Goal: Transaction & Acquisition: Purchase product/service

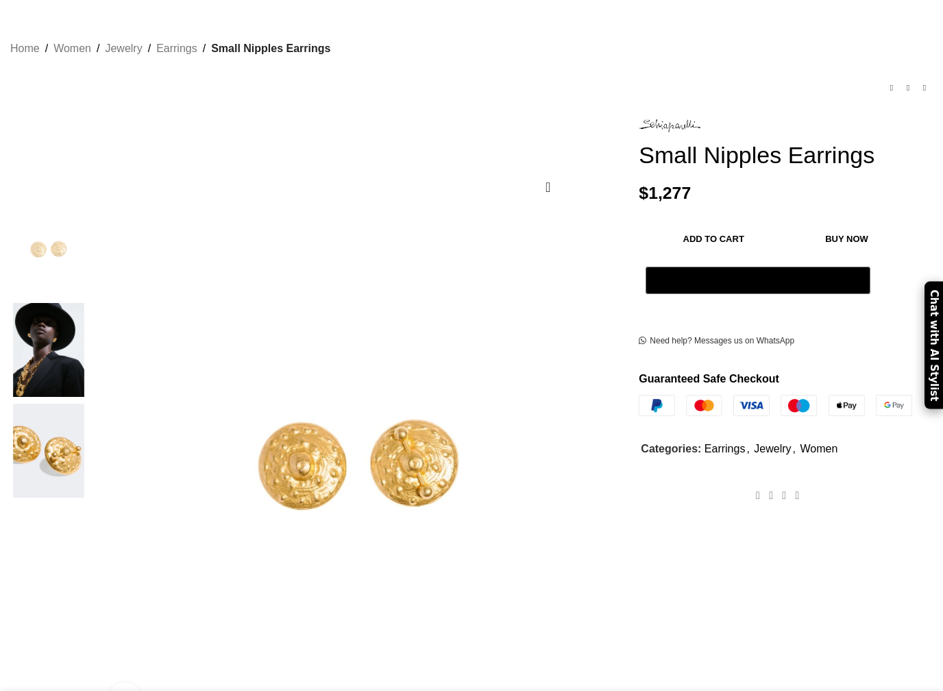
scroll to position [77, 0]
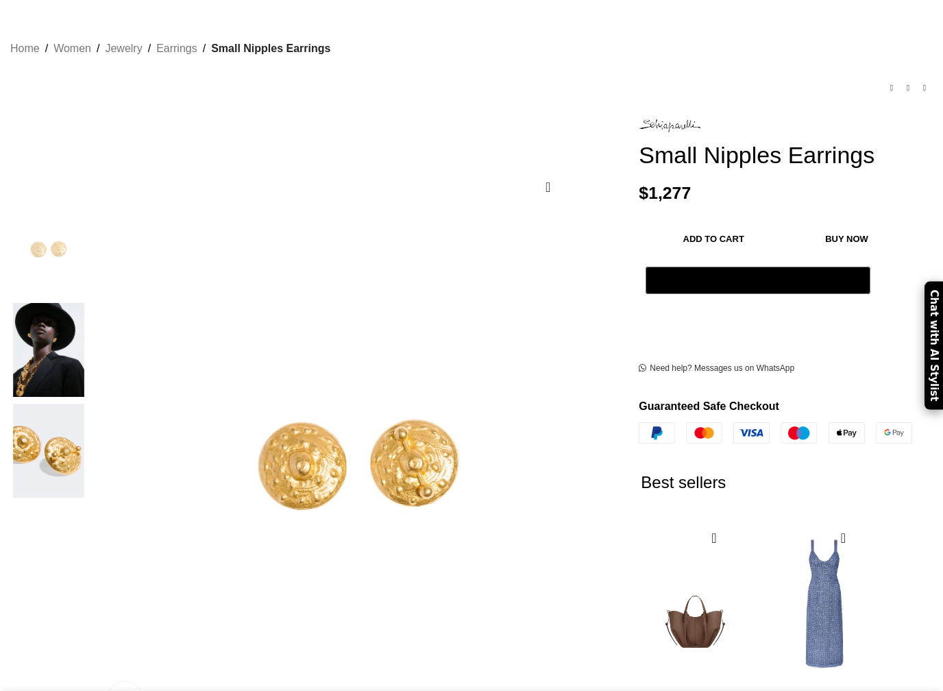
click at [80, 315] on img at bounding box center [49, 350] width 84 height 94
click at [90, 313] on img at bounding box center [49, 350] width 84 height 94
click at [90, 404] on img at bounding box center [49, 451] width 84 height 94
click at [90, 334] on img at bounding box center [49, 350] width 84 height 94
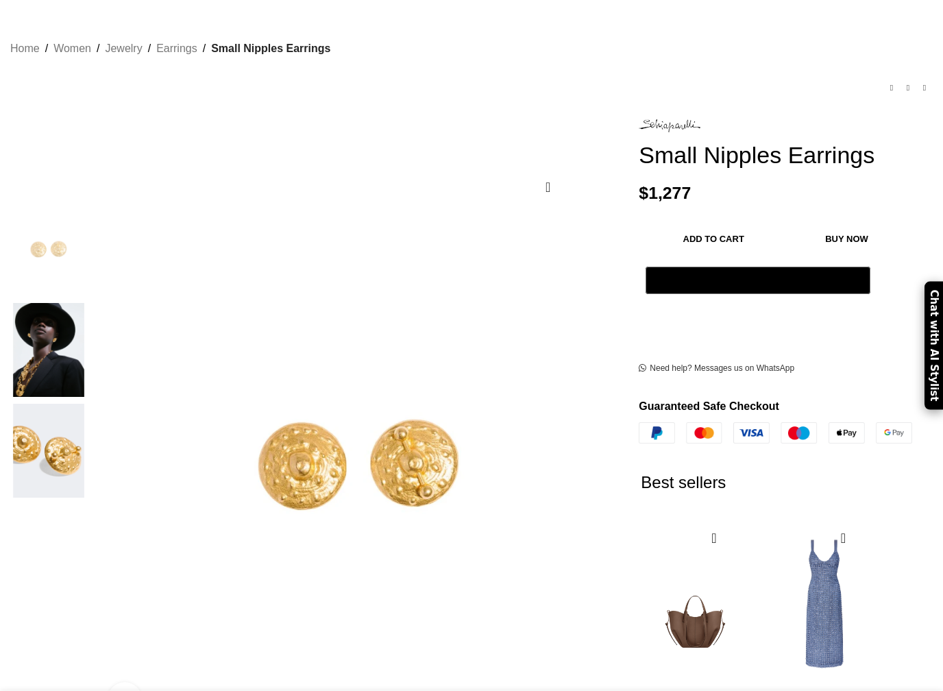
click at [73, 326] on img at bounding box center [49, 350] width 84 height 94
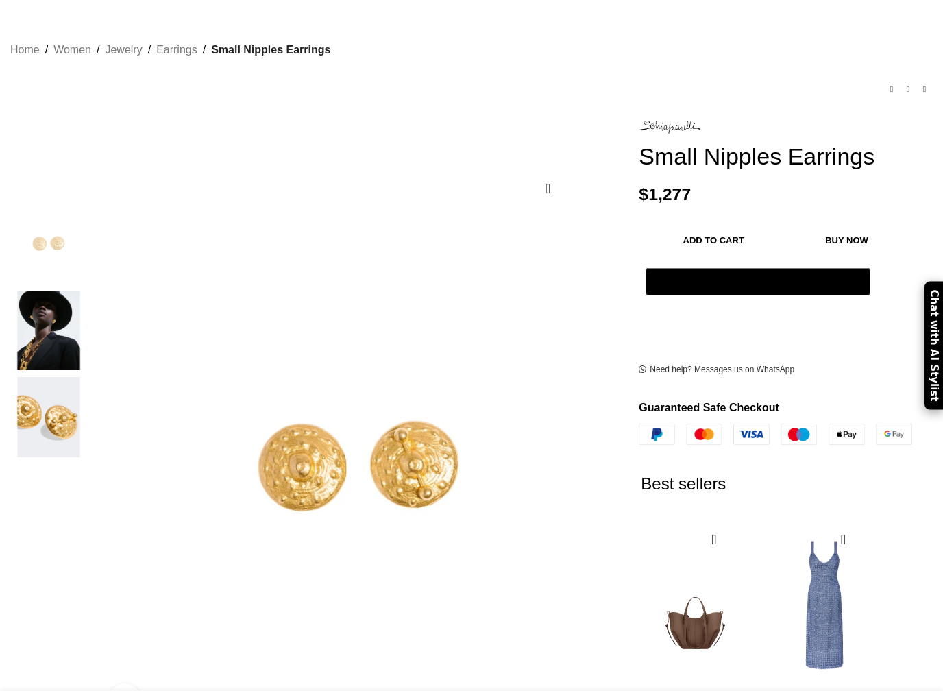
click at [74, 326] on img "2 / 3" at bounding box center [49, 331] width 84 height 80
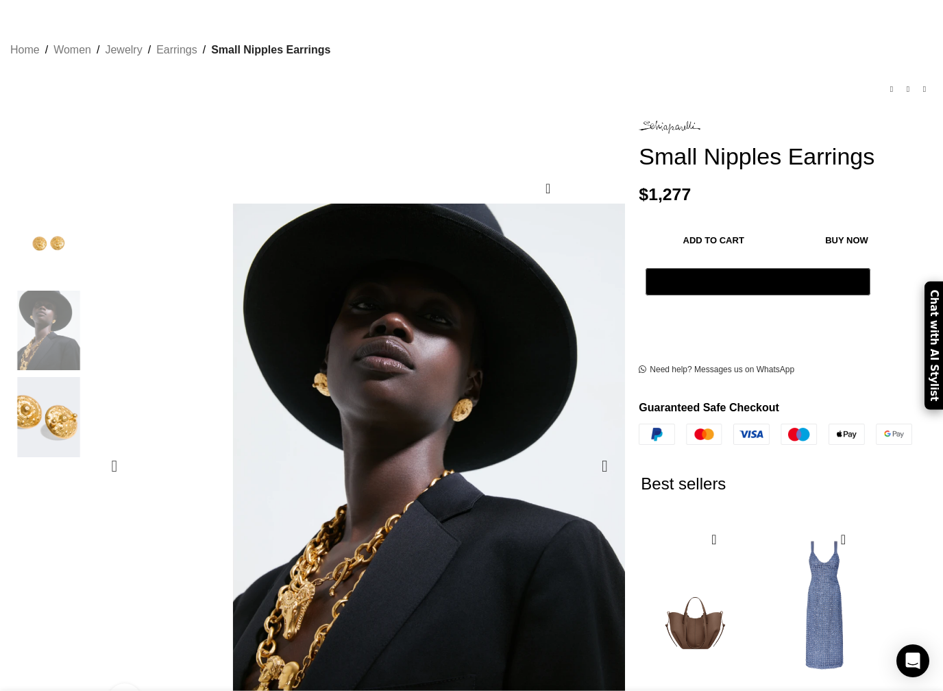
click at [416, 468] on img "2 / 3" at bounding box center [424, 546] width 514 height 685
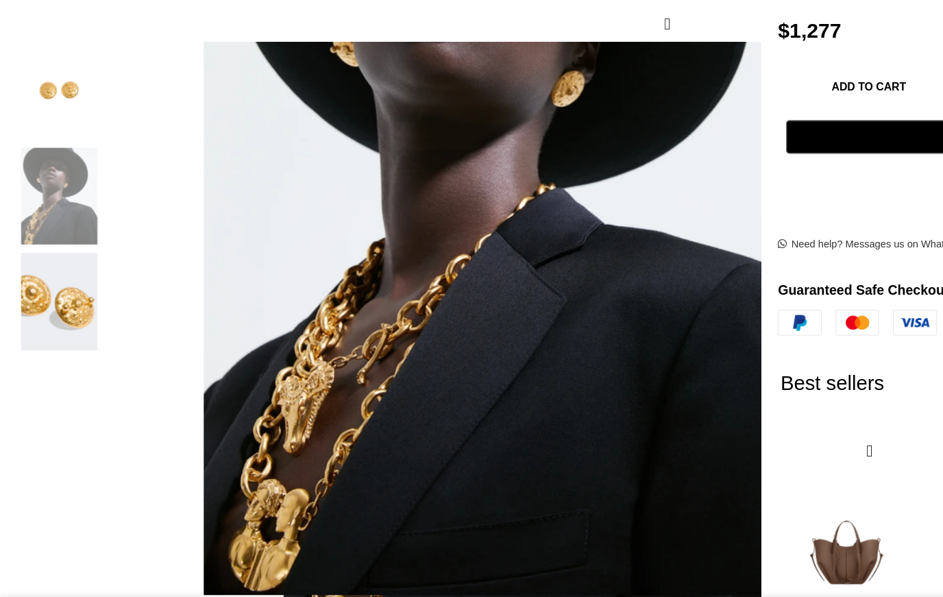
scroll to position [0, 1154]
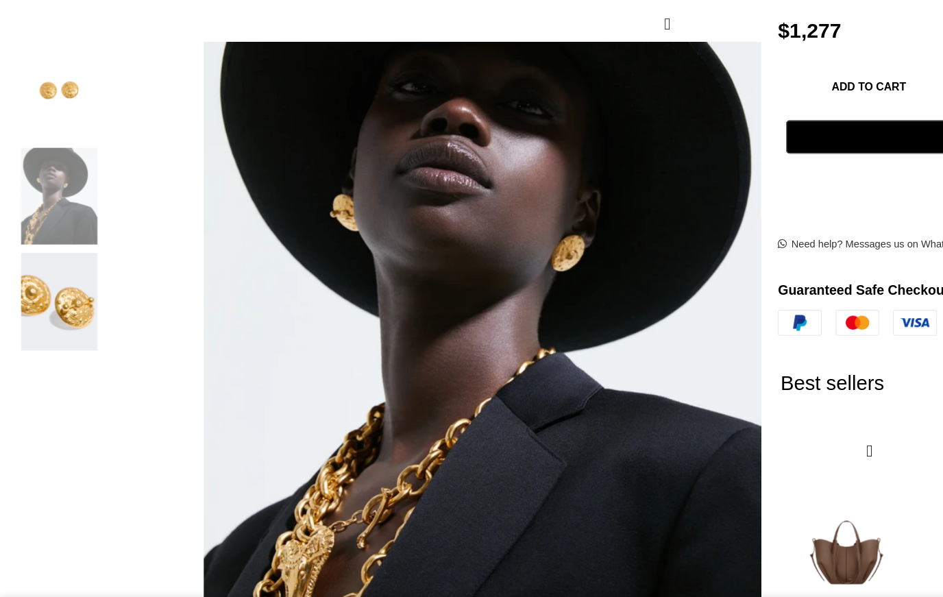
click at [90, 314] on img "3 / 3" at bounding box center [49, 354] width 84 height 80
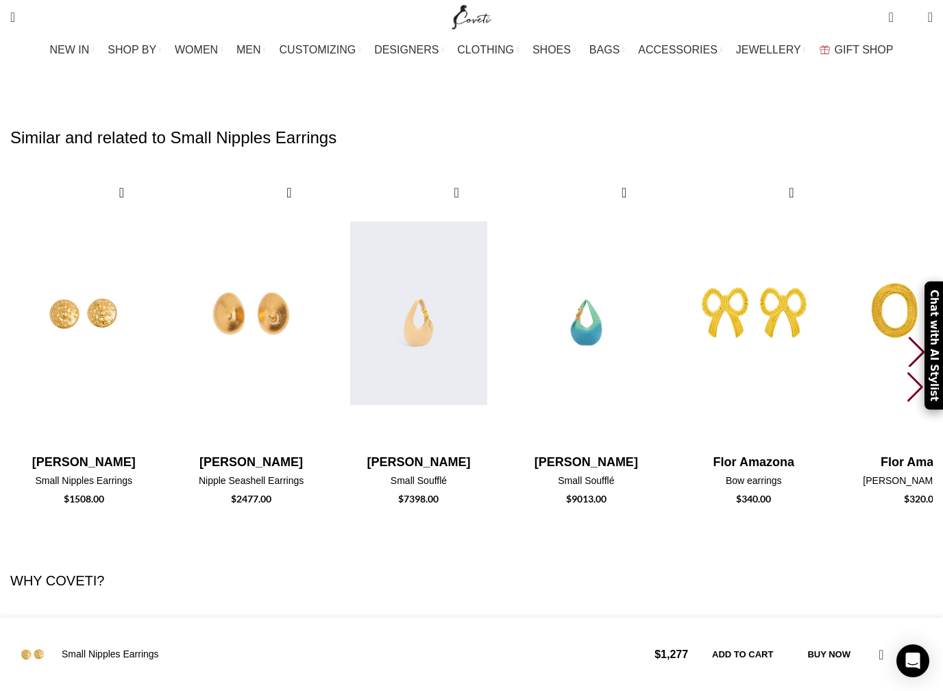
scroll to position [2838, 0]
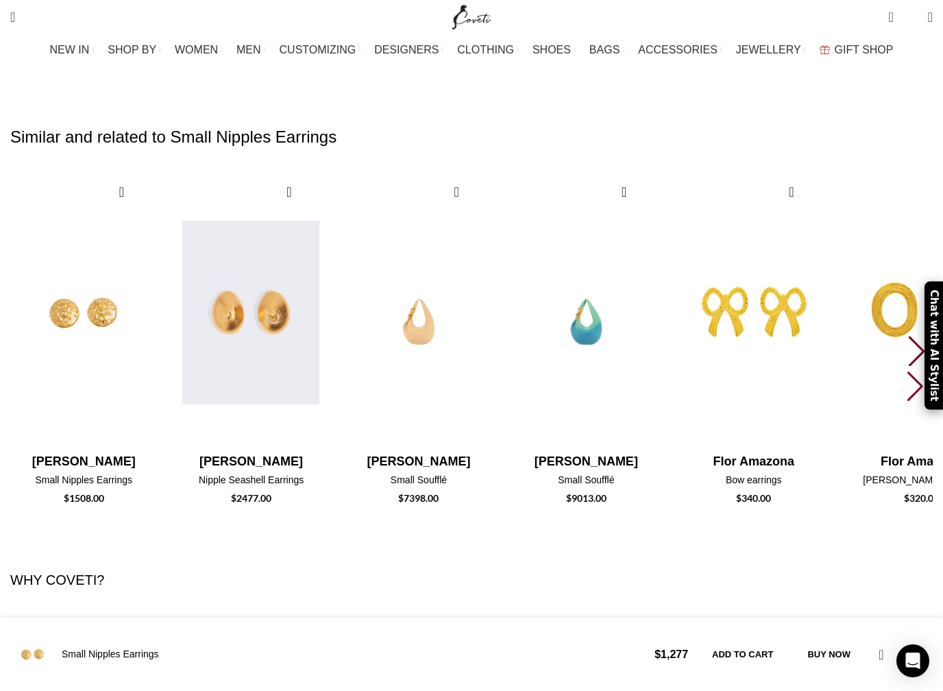
click at [327, 232] on img "2 / 30" at bounding box center [250, 312] width 151 height 282
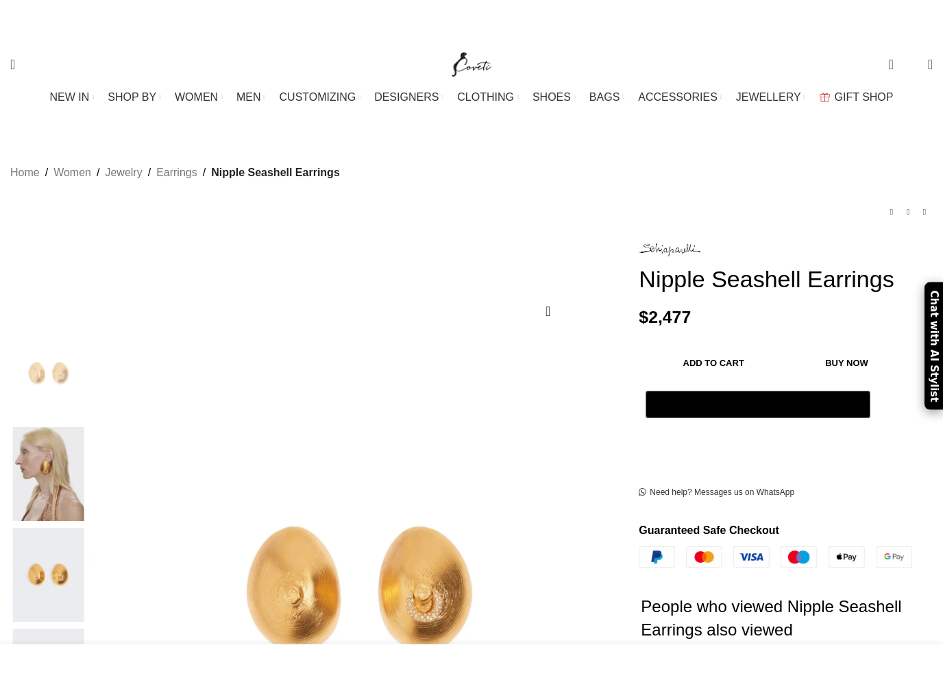
scroll to position [14, 0]
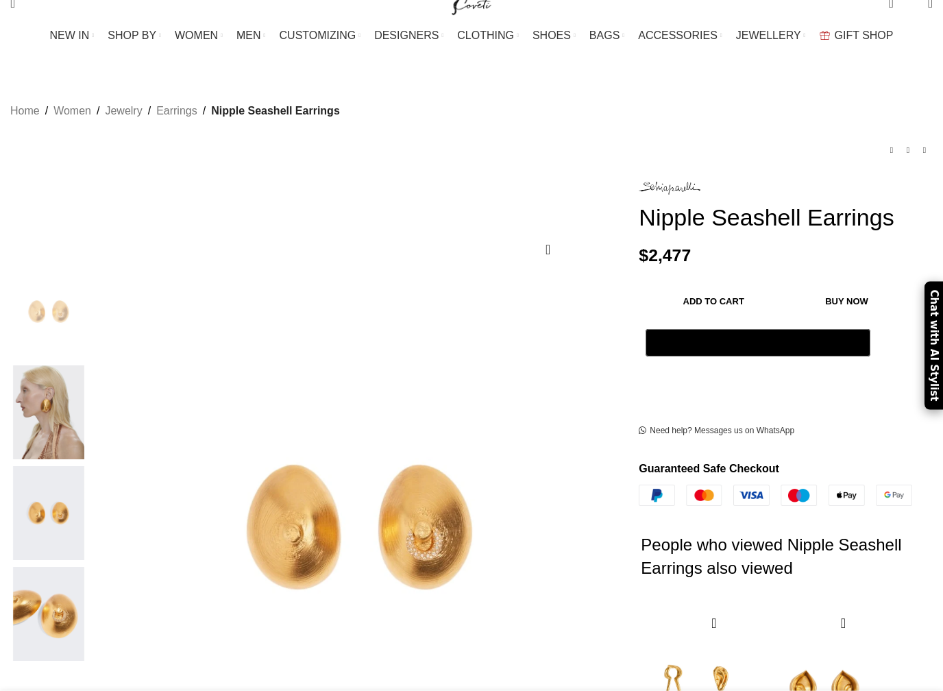
click at [90, 374] on img at bounding box center [49, 412] width 84 height 94
click at [90, 373] on img at bounding box center [49, 412] width 84 height 94
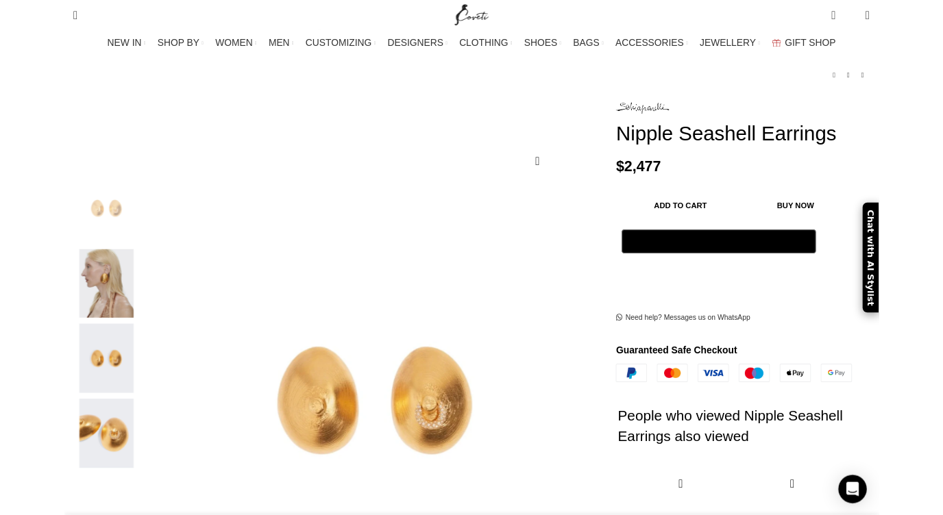
scroll to position [0, 433]
